Goal: Check status

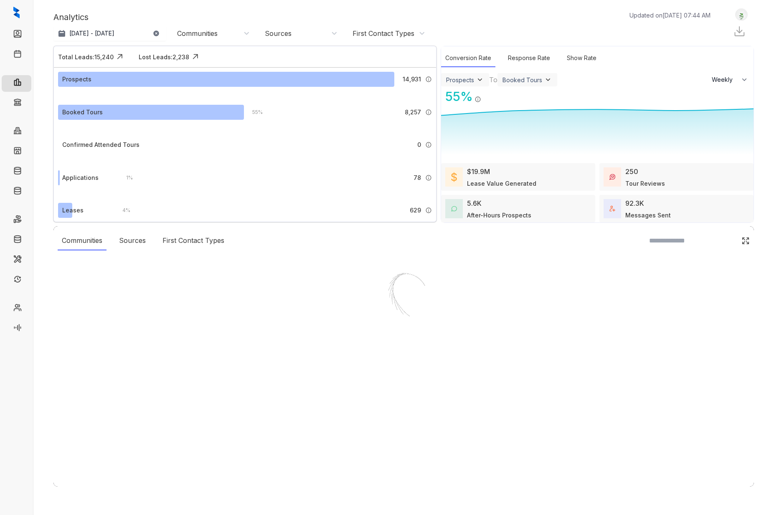
select select "******"
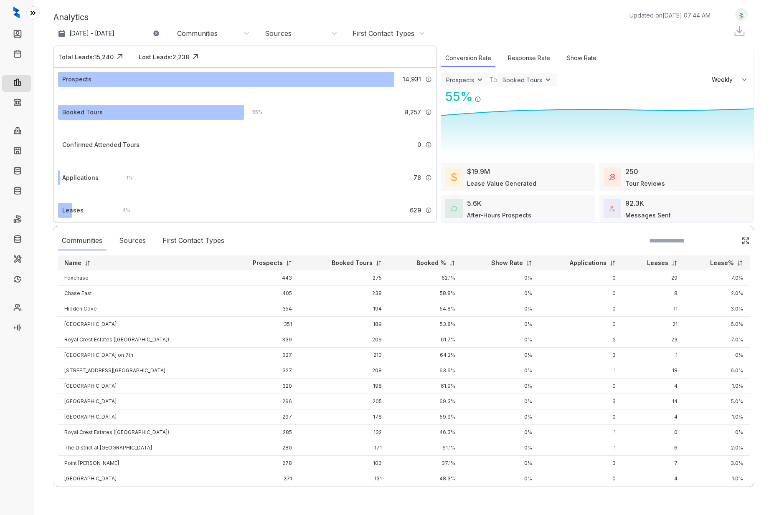
click at [32, 12] on icon at bounding box center [33, 12] width 4 height 3
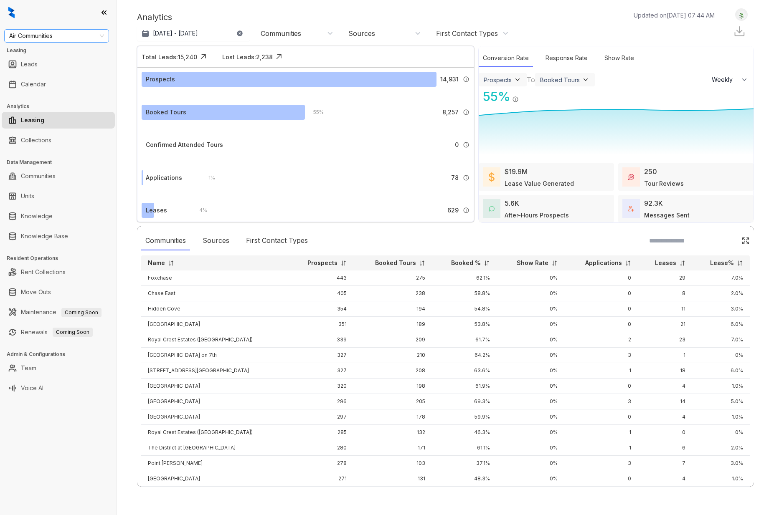
click at [99, 35] on span "Air Communities" at bounding box center [56, 36] width 95 height 13
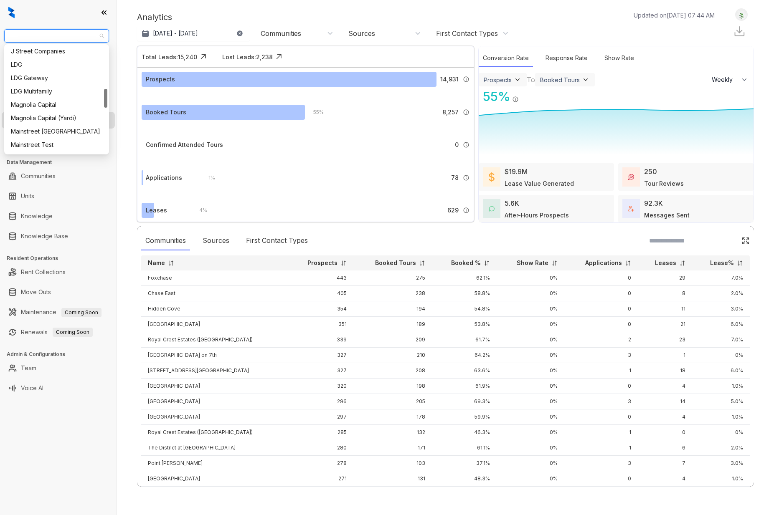
scroll to position [244, 0]
click at [58, 131] on div "Mainstreet [GEOGRAPHIC_DATA]" at bounding box center [56, 129] width 91 height 9
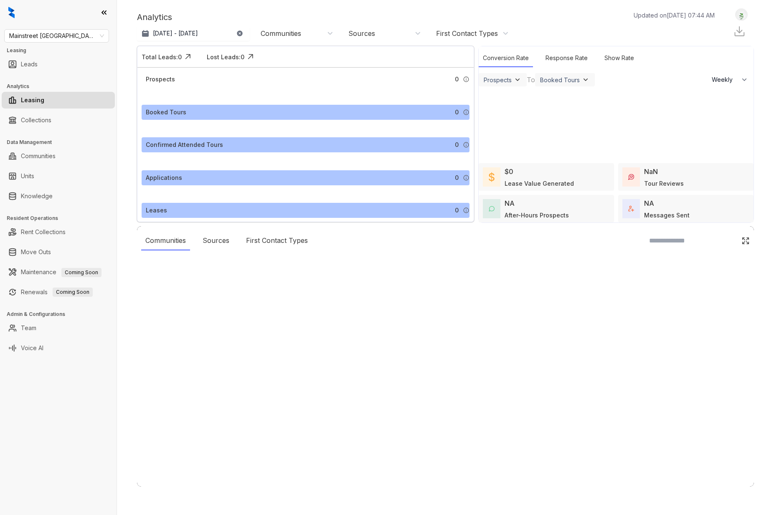
select select "******"
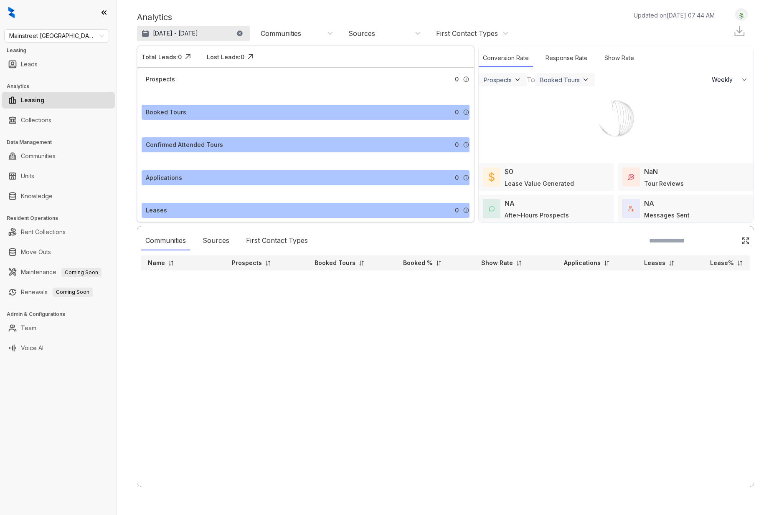
click at [166, 33] on p "[DATE] - [DATE]" at bounding box center [175, 33] width 45 height 8
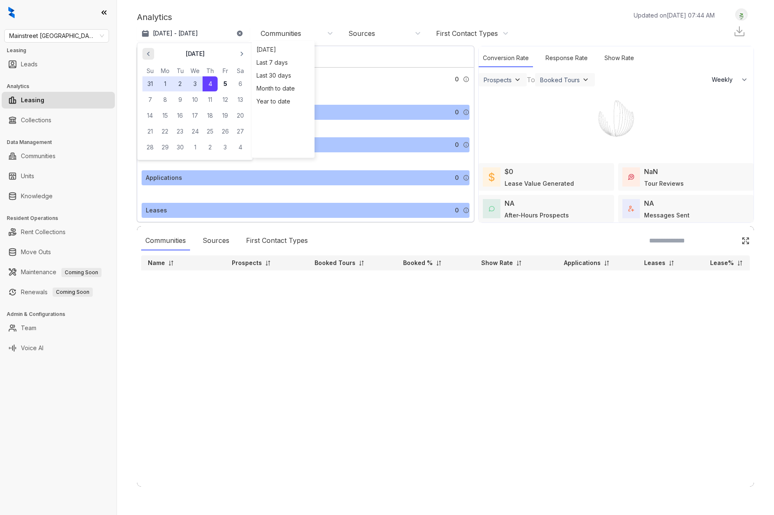
click at [152, 53] on icon "button" at bounding box center [148, 54] width 8 height 8
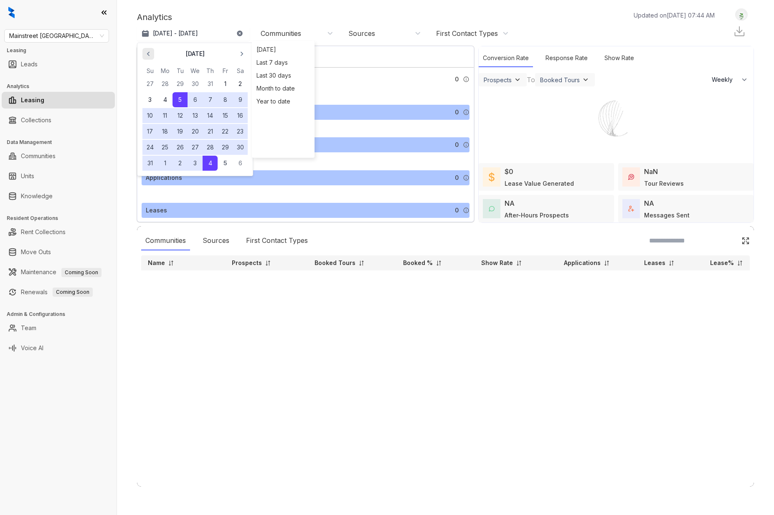
click at [152, 53] on icon "button" at bounding box center [148, 54] width 8 height 8
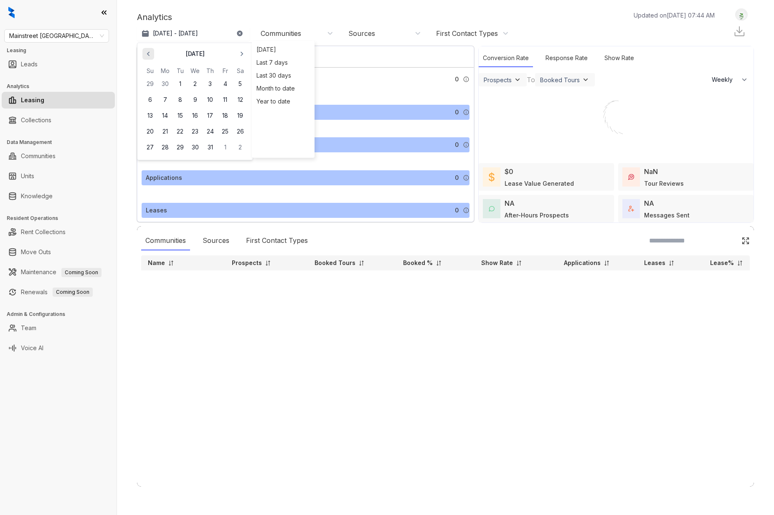
click at [152, 53] on icon "button" at bounding box center [148, 54] width 8 height 8
click at [210, 80] on button "1" at bounding box center [209, 83] width 15 height 15
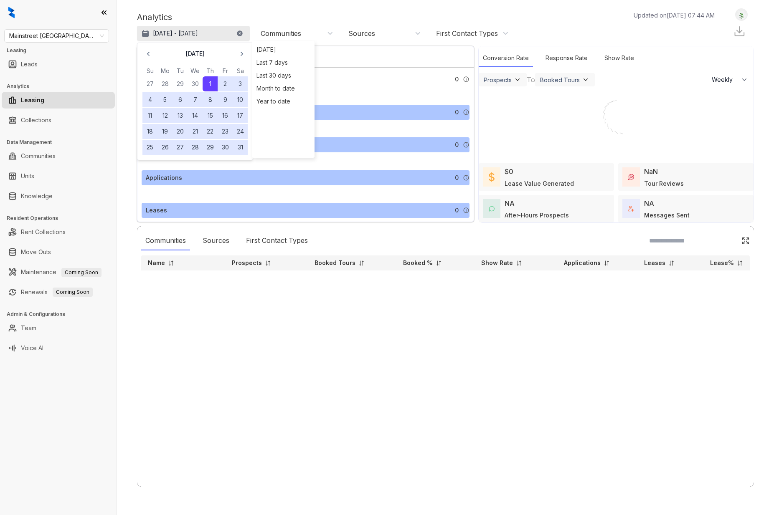
click at [198, 31] on p "May 1, 2025 - Sep 4, 2025" at bounding box center [175, 33] width 45 height 8
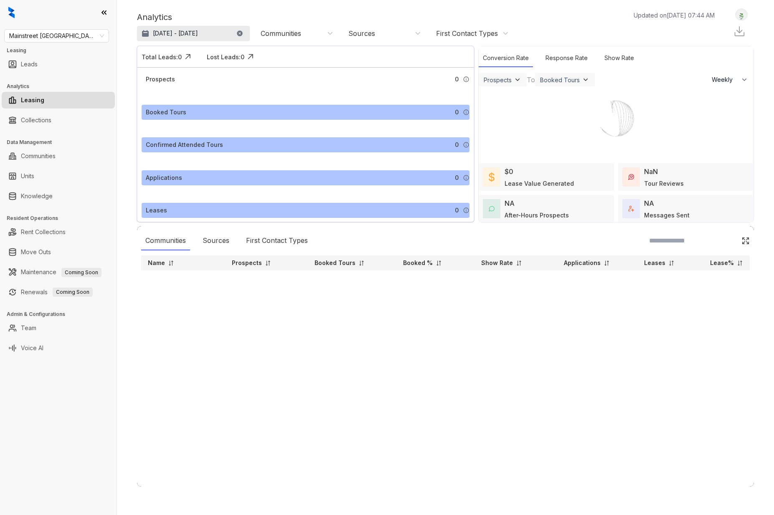
click at [198, 31] on p "May 1, 2025 - Sep 4, 2025" at bounding box center [175, 33] width 45 height 8
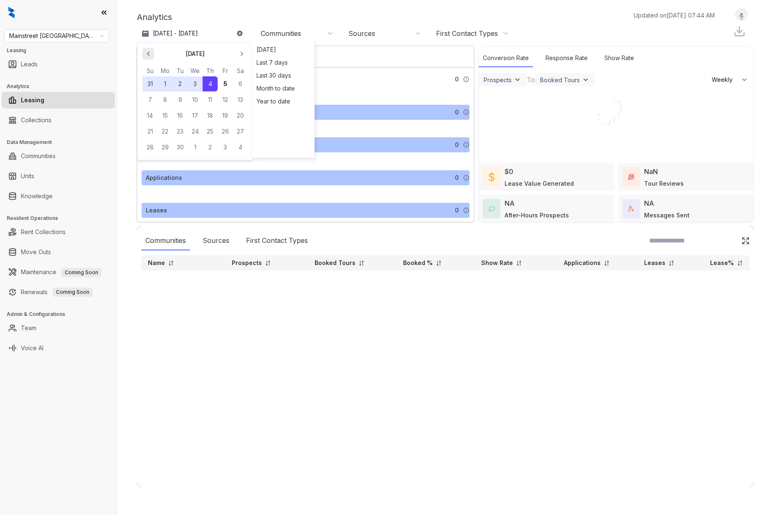
click at [145, 53] on icon "button" at bounding box center [148, 54] width 8 height 8
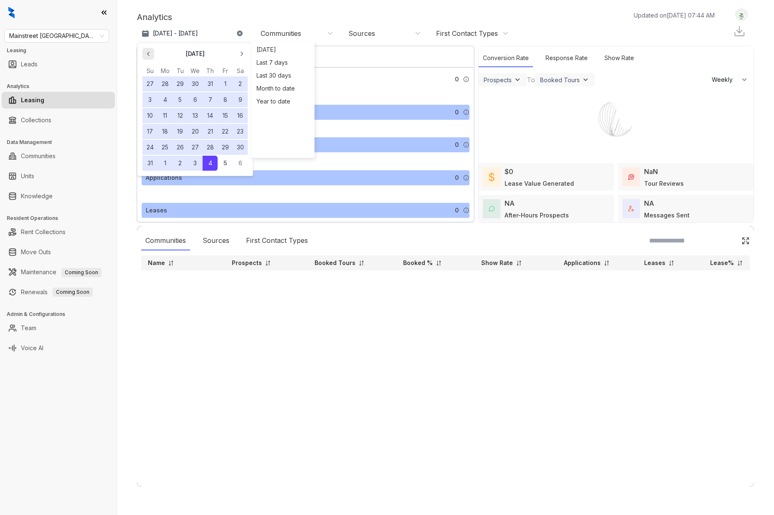
click at [145, 53] on icon "button" at bounding box center [148, 54] width 8 height 8
click at [167, 148] on button "30" at bounding box center [164, 147] width 15 height 15
click at [306, 15] on div "Analytics Updated on Sep 05, 2025, 07:44 AM" at bounding box center [430, 17] width 586 height 13
